Goal: Transaction & Acquisition: Purchase product/service

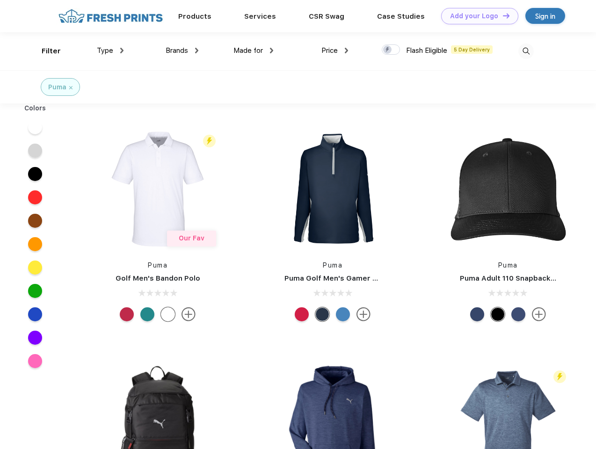
click at [476, 16] on link "Add your Logo Design Tool" at bounding box center [479, 16] width 77 height 16
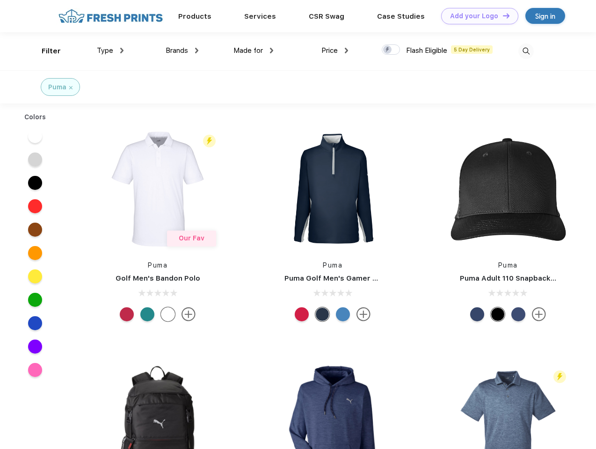
click at [0, 0] on div "Design Tool" at bounding box center [0, 0] width 0 height 0
click at [502, 15] on link "Add your Logo Design Tool" at bounding box center [479, 16] width 77 height 16
click at [45, 51] on div "Filter" at bounding box center [51, 51] width 19 height 11
click at [110, 51] on span "Type" at bounding box center [105, 50] width 16 height 8
click at [182, 51] on span "Brands" at bounding box center [177, 50] width 22 height 8
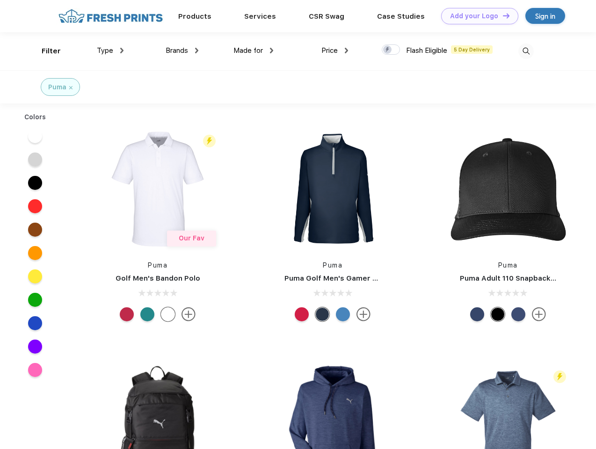
click at [254, 51] on span "Made for" at bounding box center [248, 50] width 29 height 8
click at [335, 51] on span "Price" at bounding box center [330, 50] width 16 height 8
click at [391, 50] on div at bounding box center [391, 49] width 18 height 10
click at [388, 50] on input "checkbox" at bounding box center [385, 47] width 6 height 6
click at [526, 51] on img at bounding box center [526, 51] width 15 height 15
